Goal: Obtain resource: Obtain resource

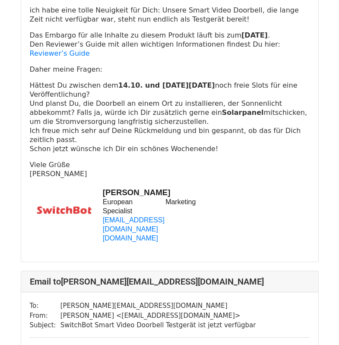
scroll to position [907, 0]
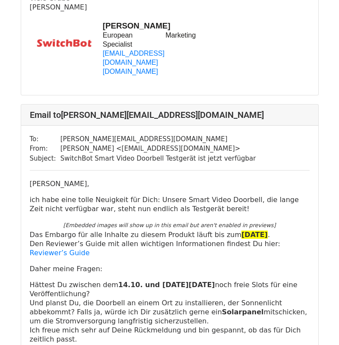
scroll to position [691, 0]
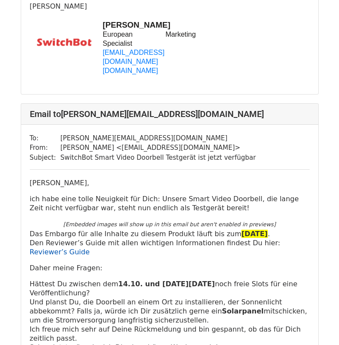
click at [63, 248] on link "Reviewer’s Guide" at bounding box center [60, 252] width 60 height 8
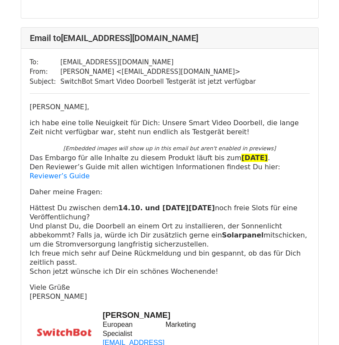
scroll to position [6080, 0]
